Goal: Information Seeking & Learning: Learn about a topic

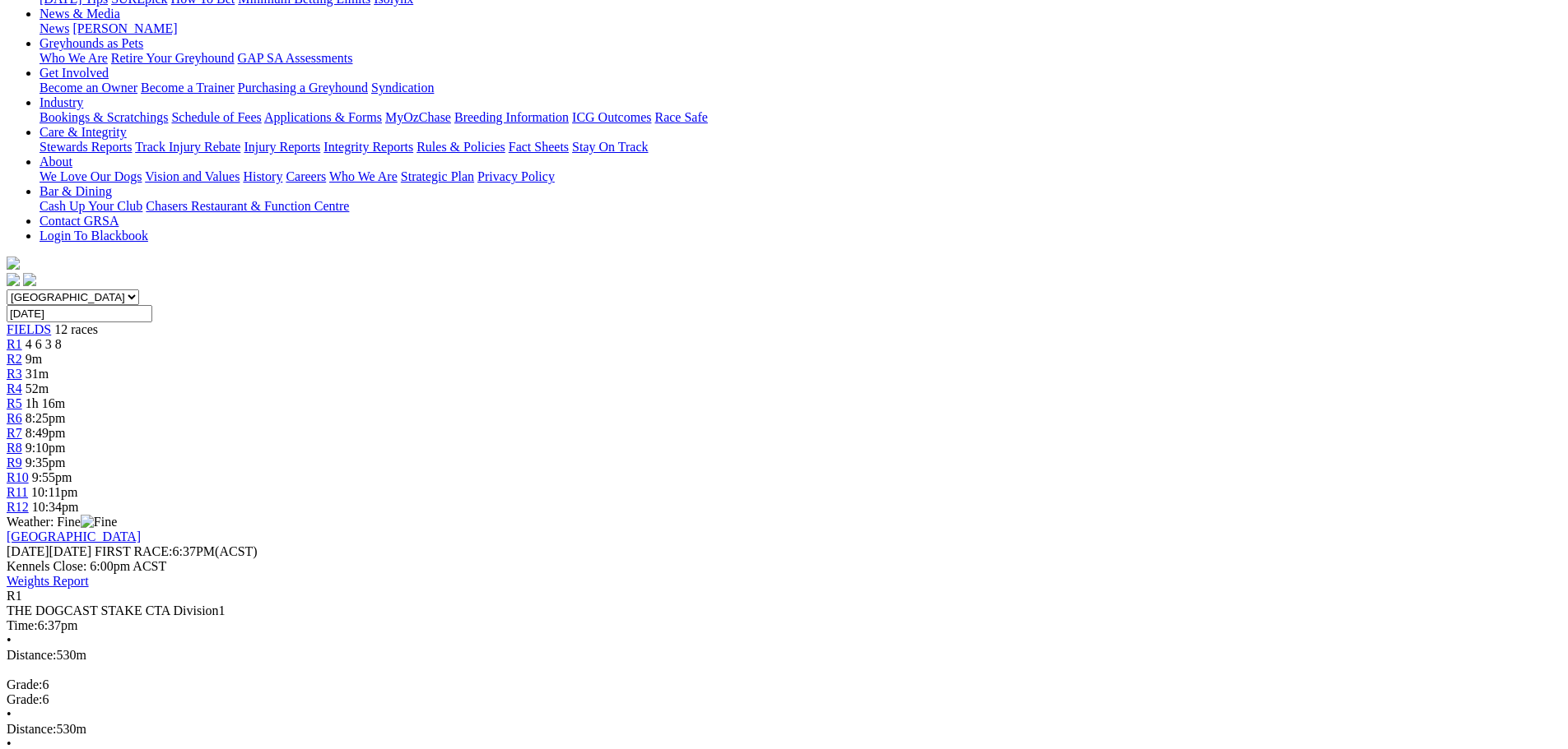
scroll to position [164, 0]
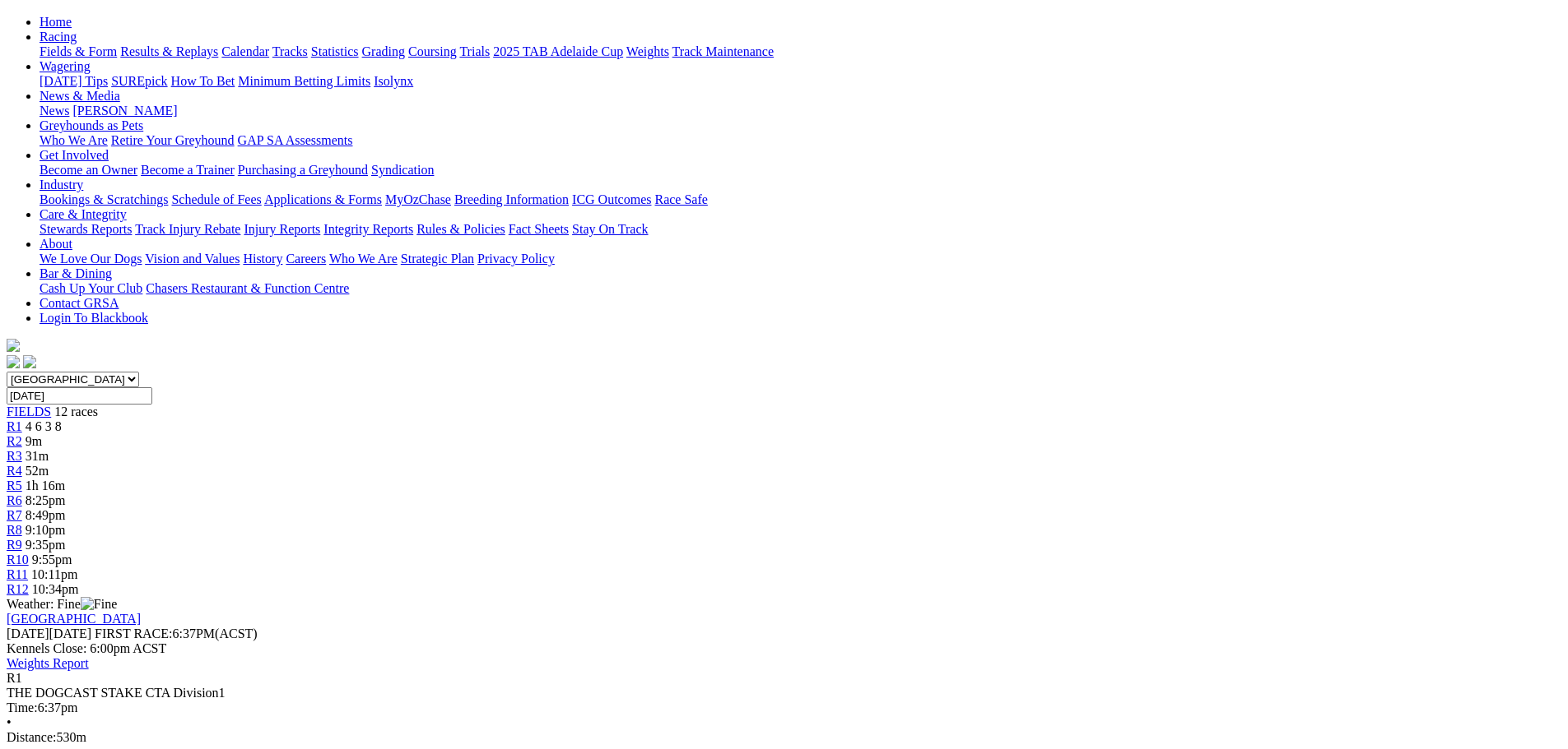
click at [29, 583] on span "R12" at bounding box center [18, 589] width 22 height 14
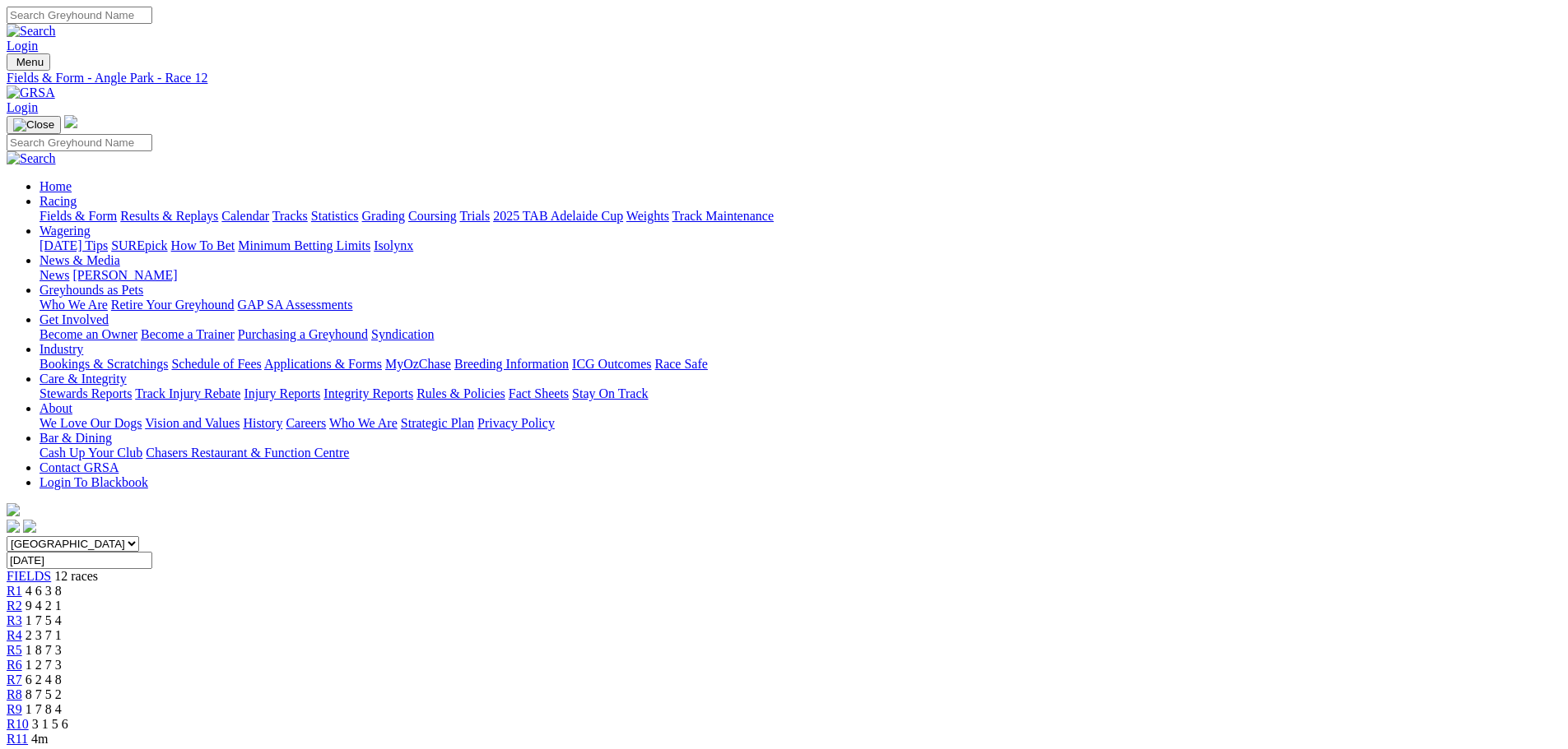
click at [1103, 717] on div "R10 3 1 5 6" at bounding box center [784, 724] width 1555 height 15
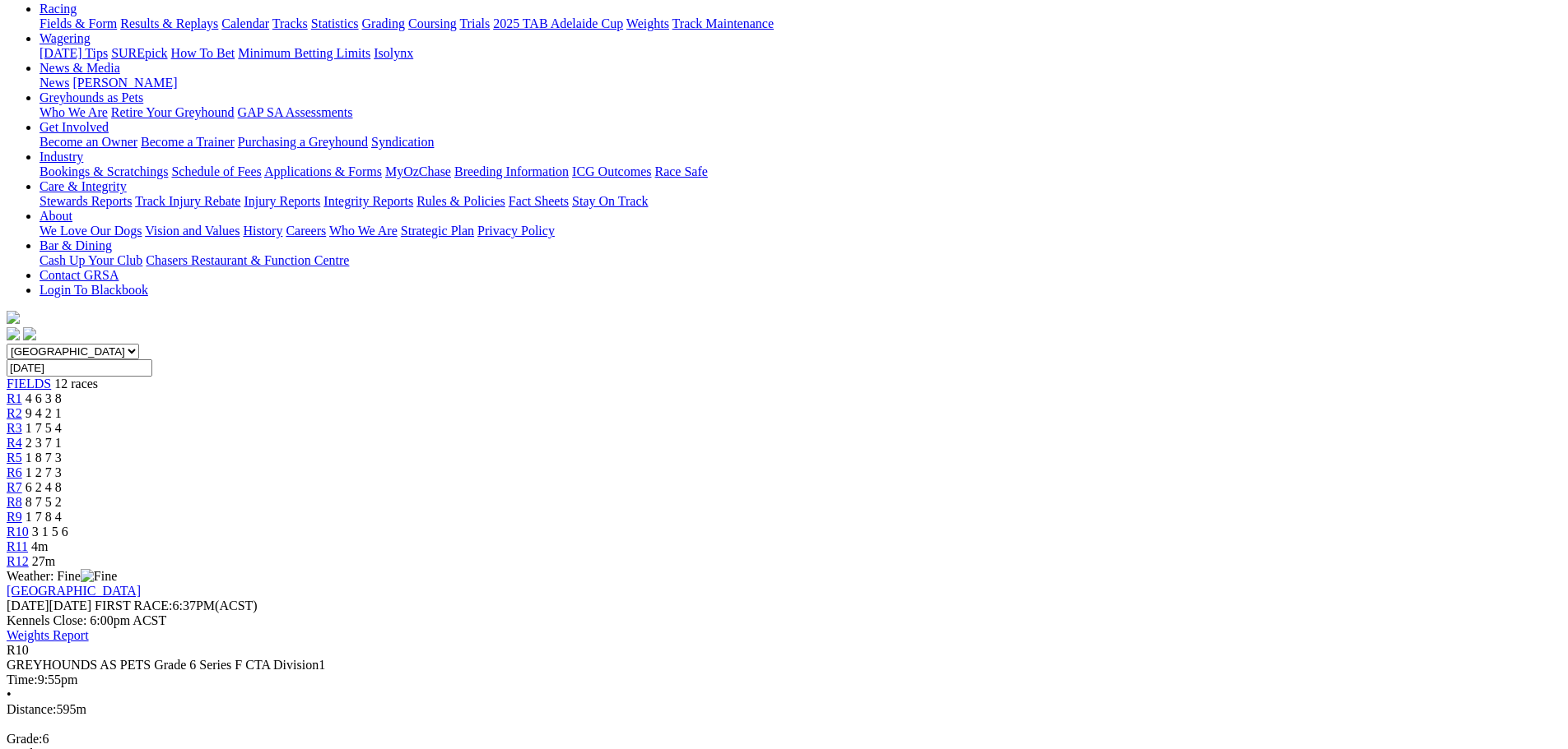
scroll to position [247, 0]
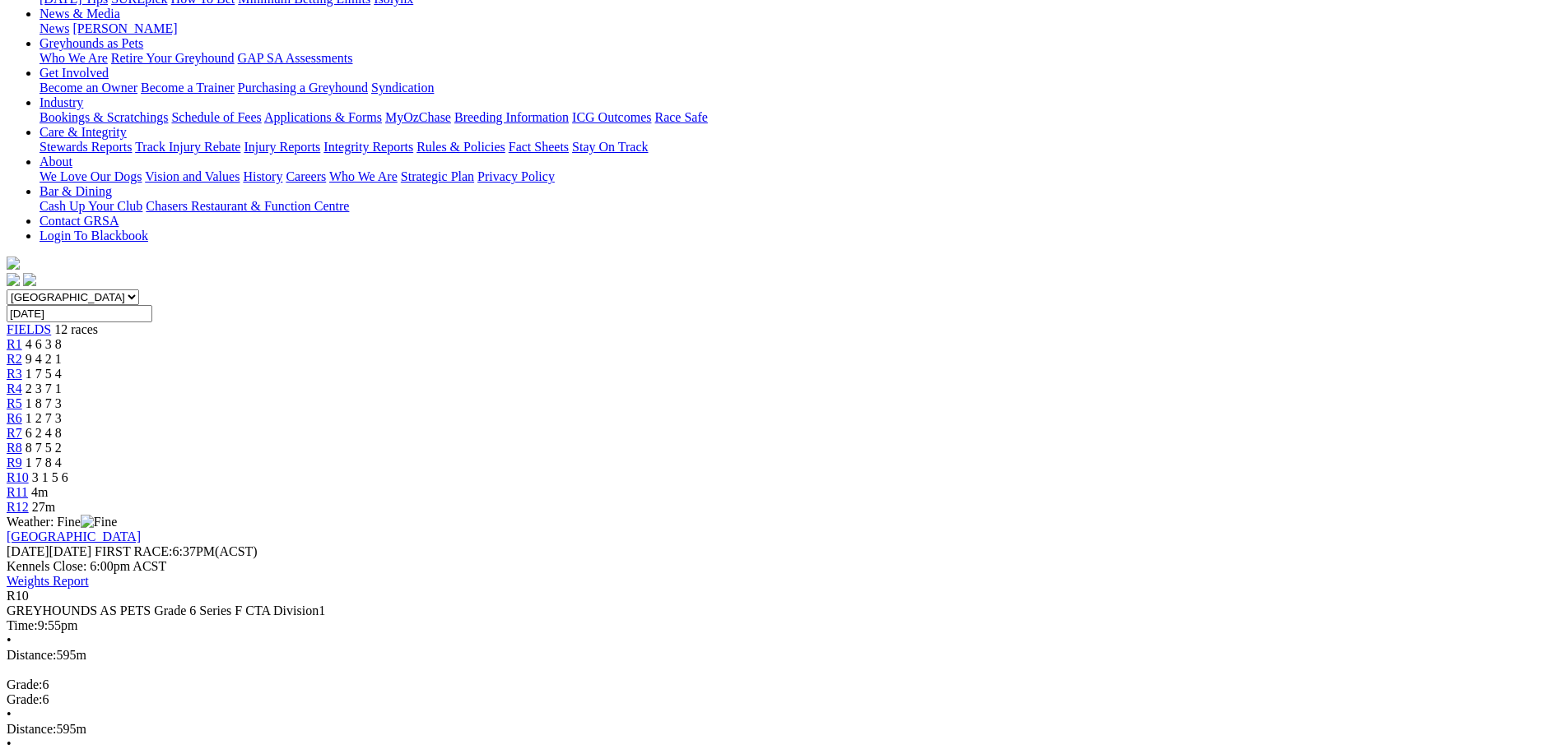
click at [61, 456] on span "1 7 8 4" at bounding box center [44, 463] width 37 height 14
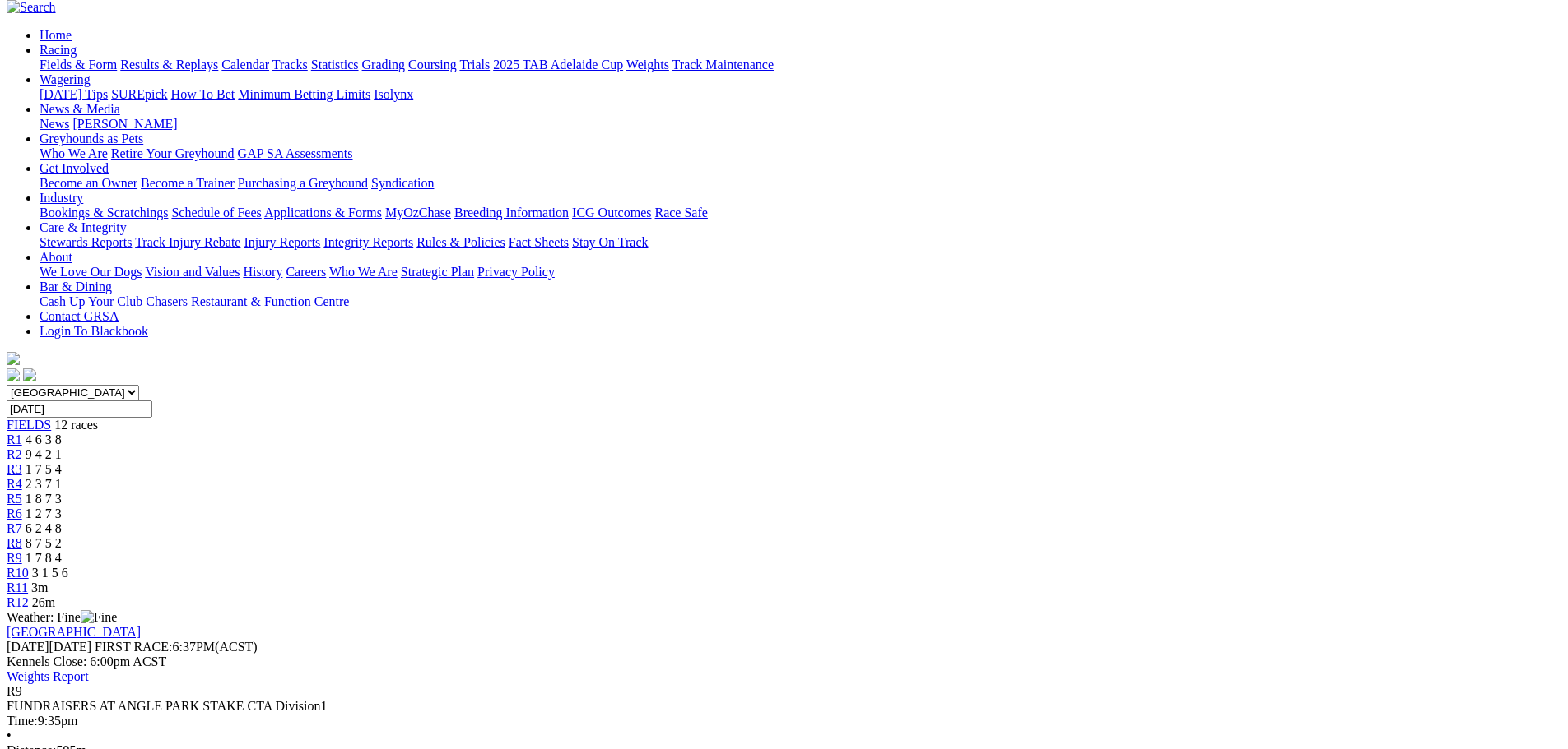
scroll to position [164, 0]
